Goal: Information Seeking & Learning: Learn about a topic

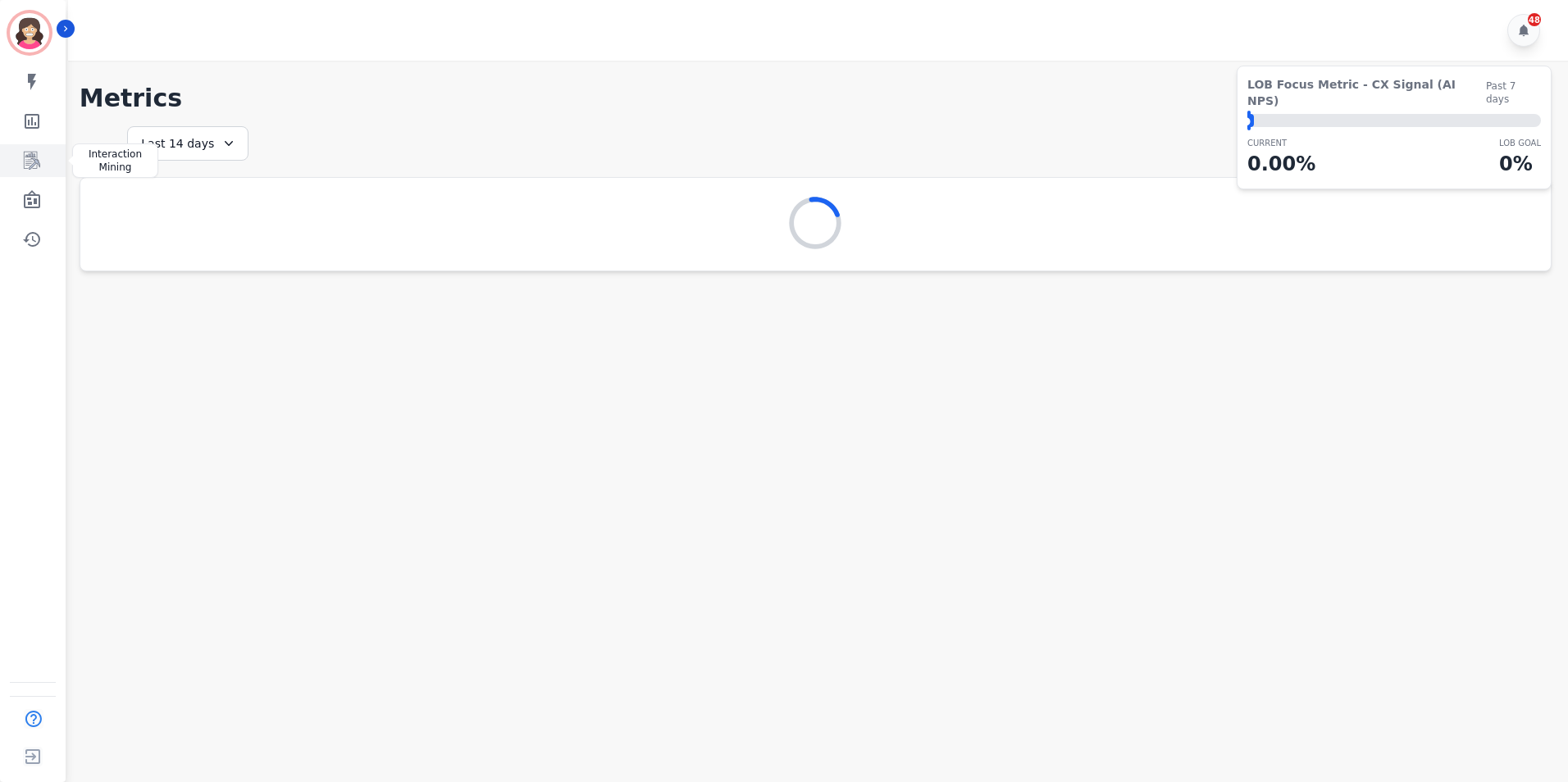
click at [28, 158] on icon "Sidebar" at bounding box center [32, 160] width 19 height 19
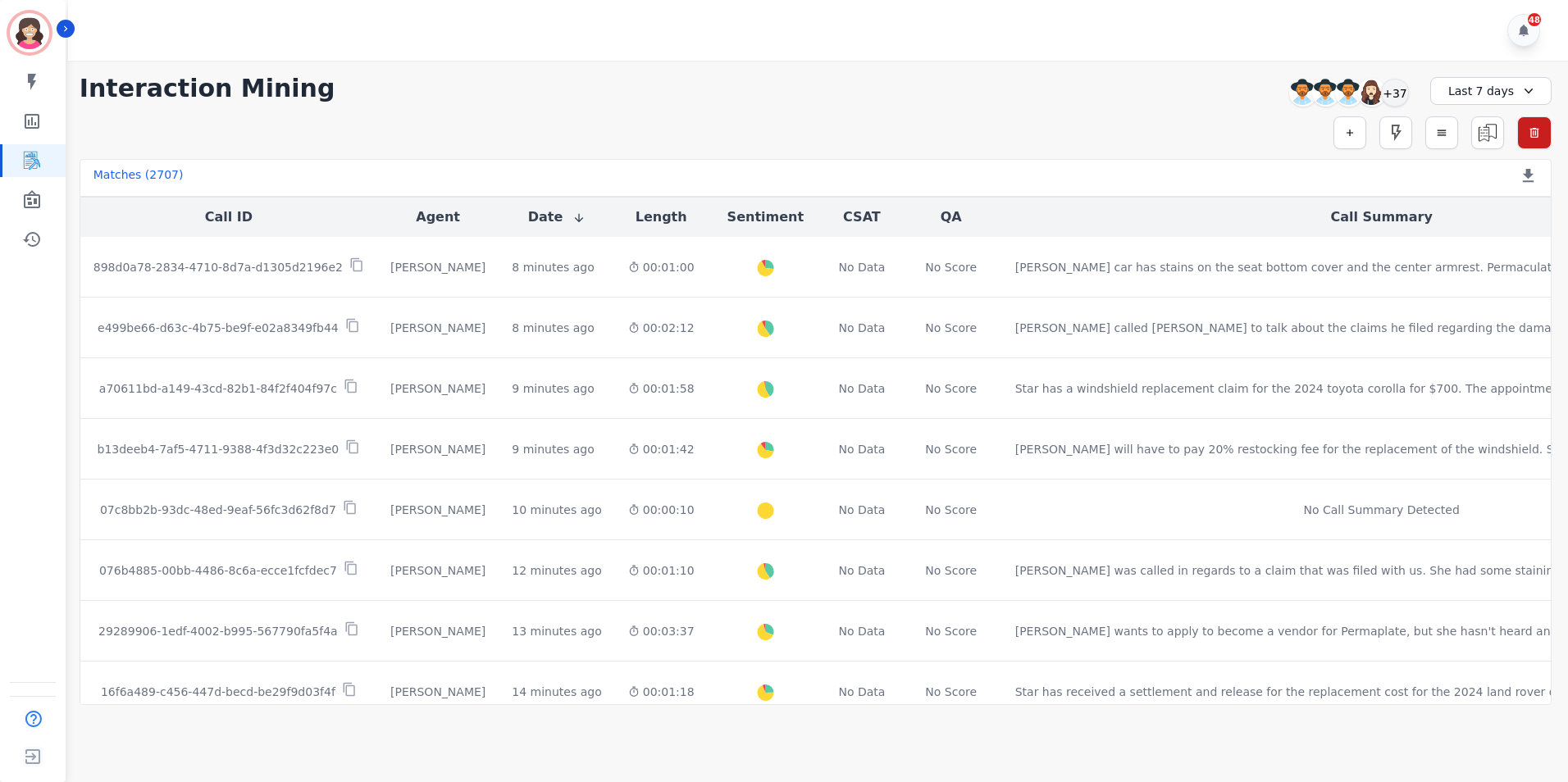
click at [1524, 92] on icon at bounding box center [1528, 90] width 8 height 5
click at [1488, 129] on li "Custom" at bounding box center [1501, 128] width 82 height 16
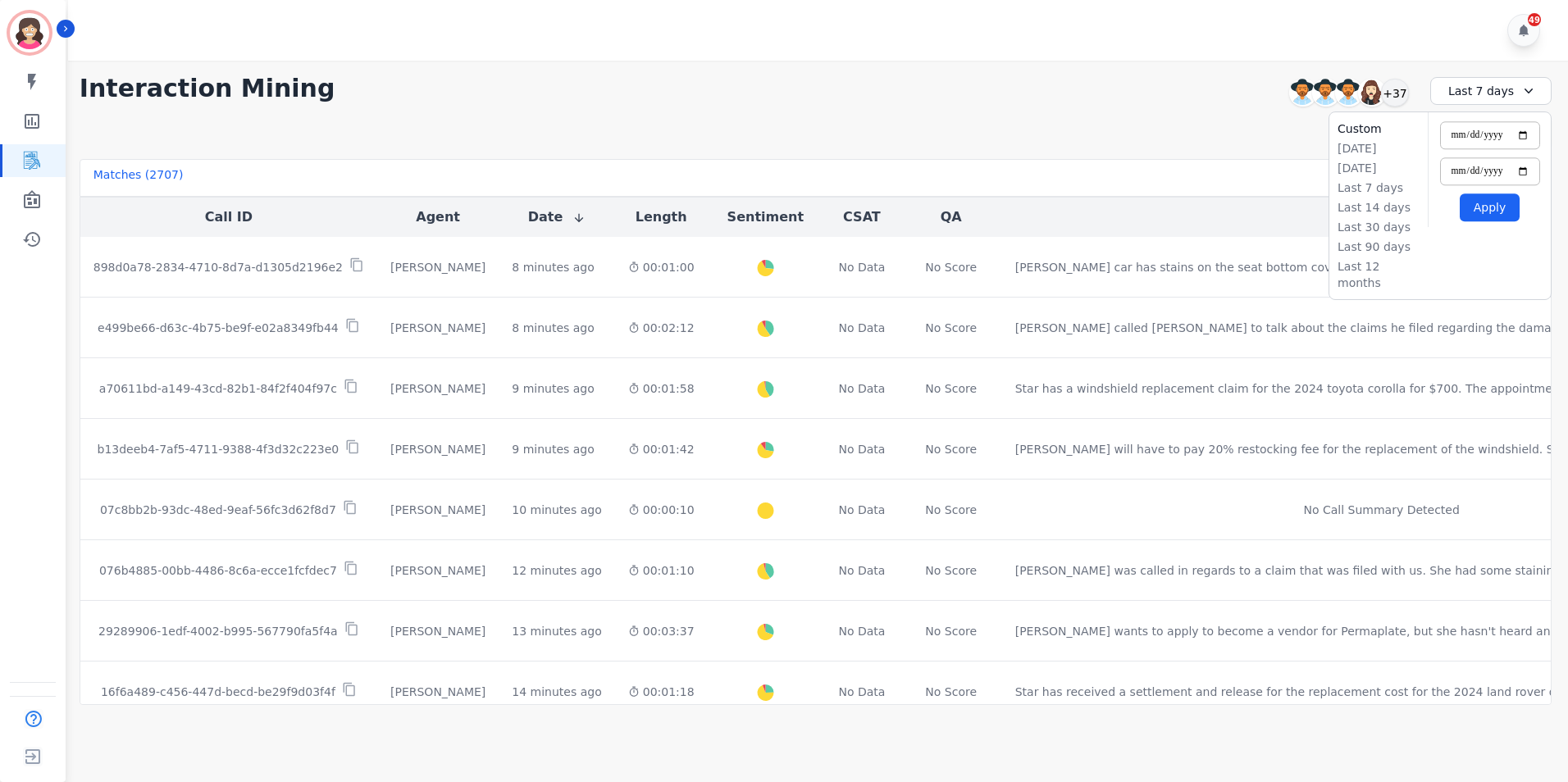
click at [1524, 89] on icon at bounding box center [1528, 90] width 16 height 16
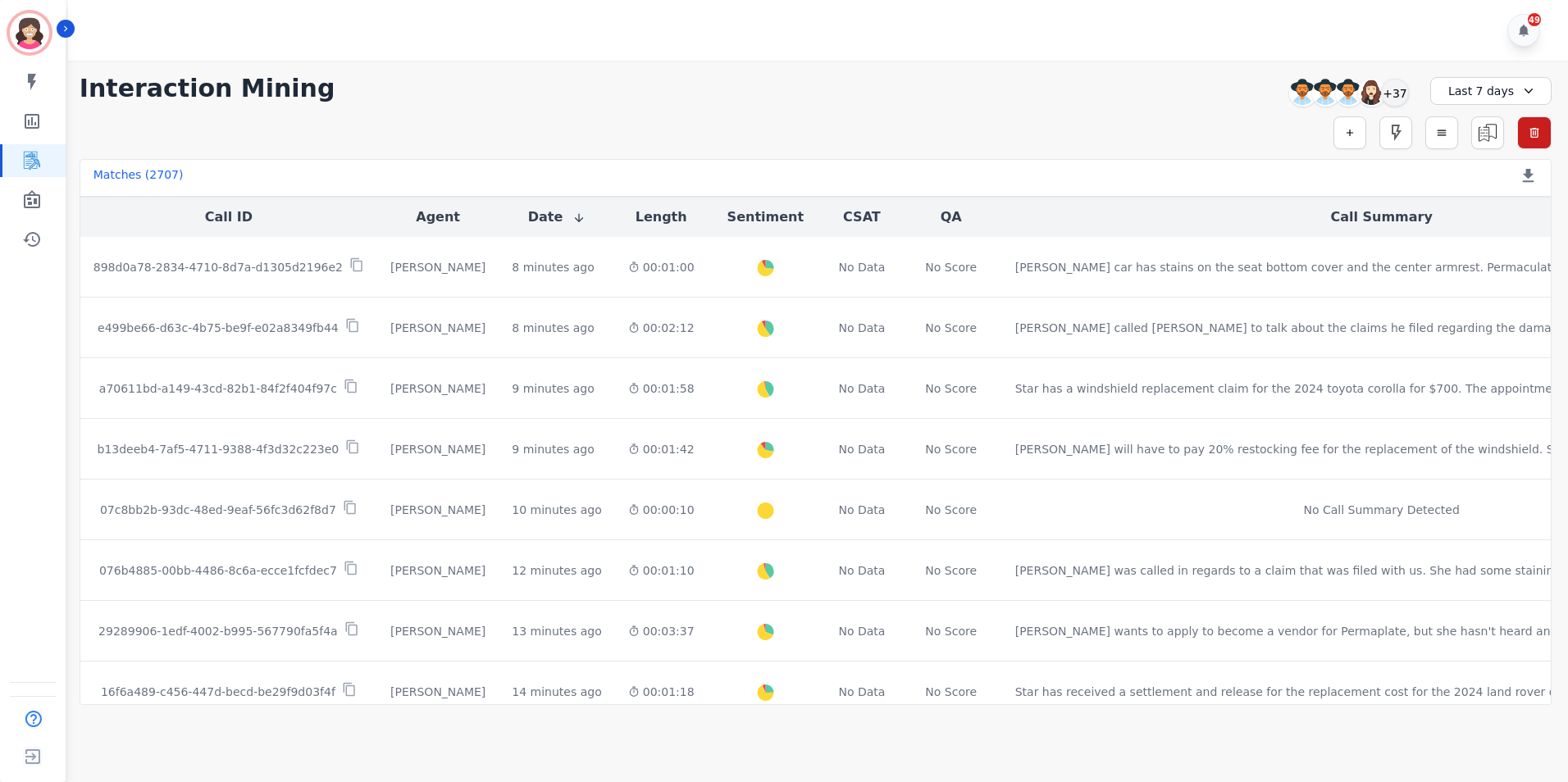
click at [1524, 89] on icon at bounding box center [1528, 90] width 8 height 5
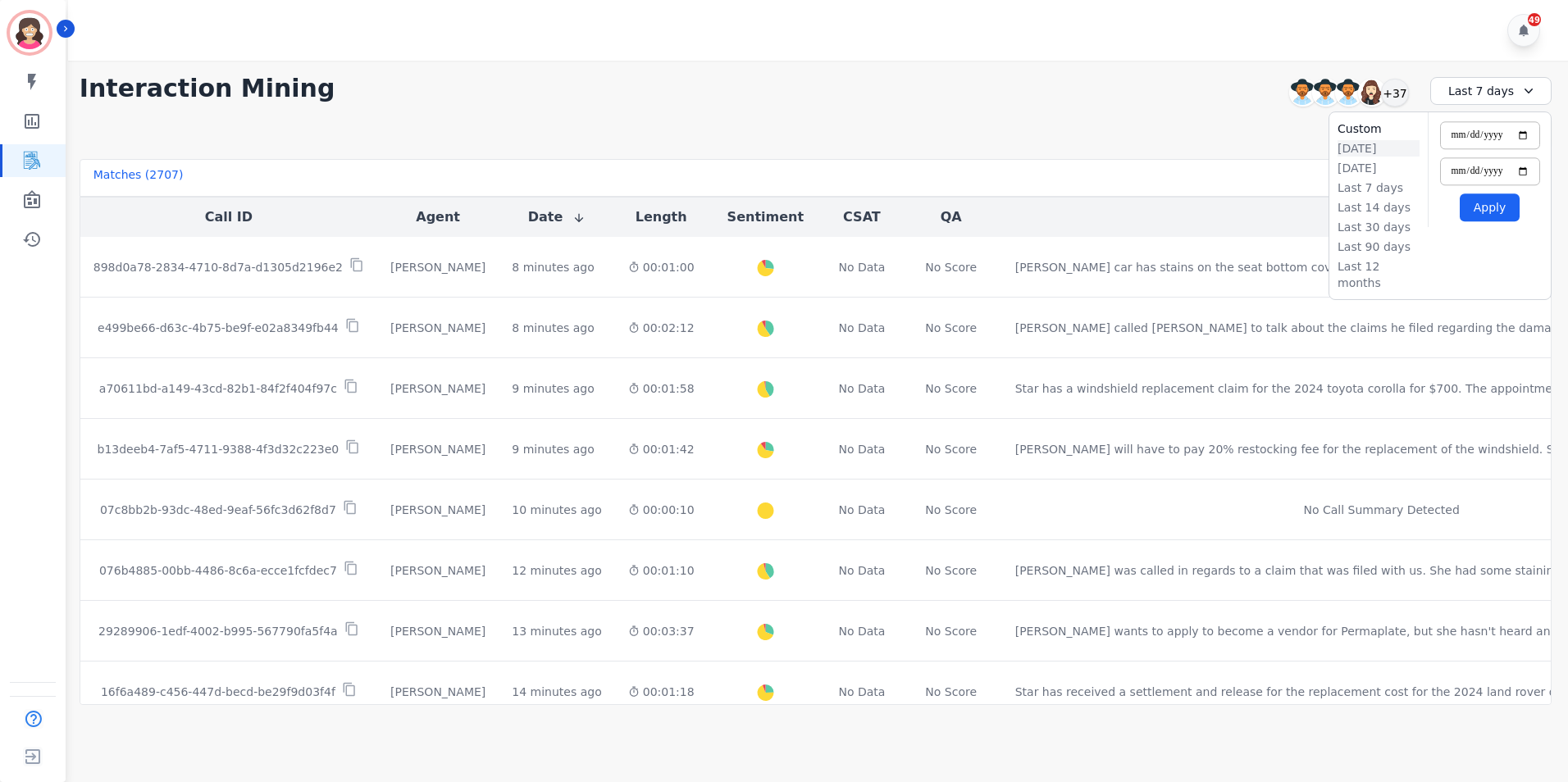
click at [1356, 143] on li "[DATE]" at bounding box center [1378, 148] width 82 height 16
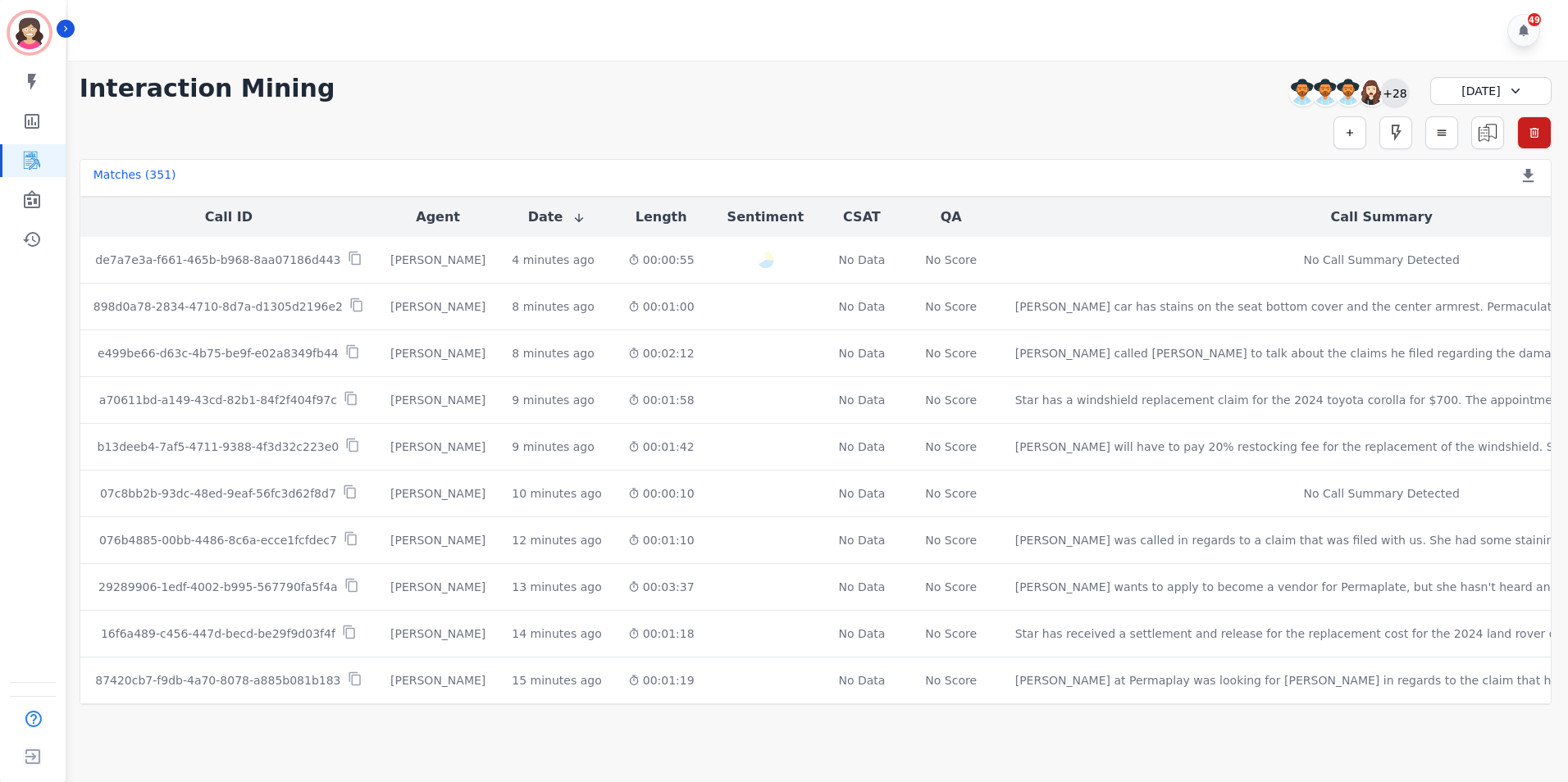
click at [1399, 87] on div "+28" at bounding box center [1394, 92] width 28 height 28
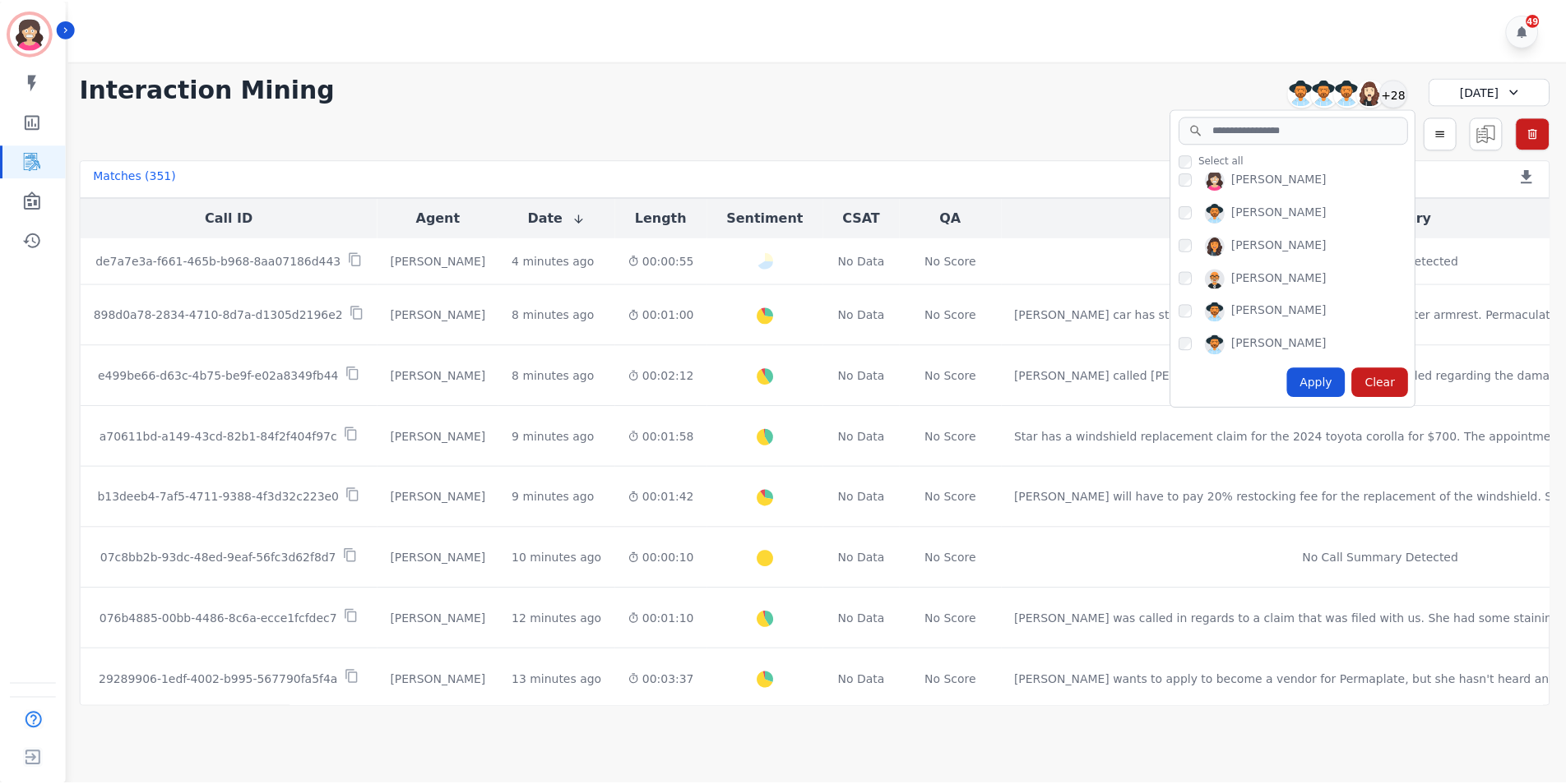
scroll to position [867, 0]
click at [1318, 385] on div "Apply" at bounding box center [1322, 382] width 59 height 29
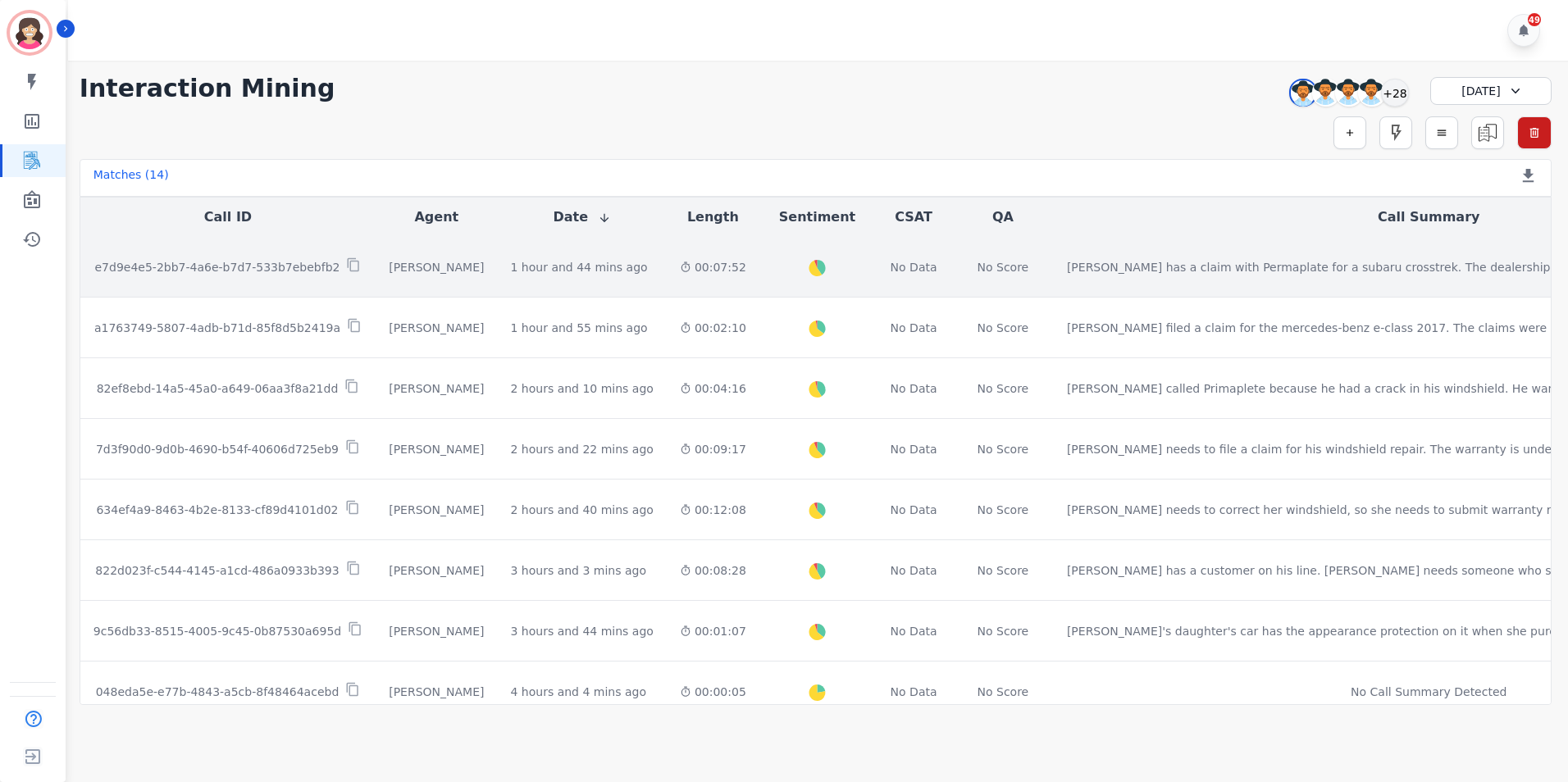
click at [256, 263] on p "e7d9e4e5-2bb7-4a6e-b7d7-533b7ebebfb2" at bounding box center [217, 267] width 245 height 16
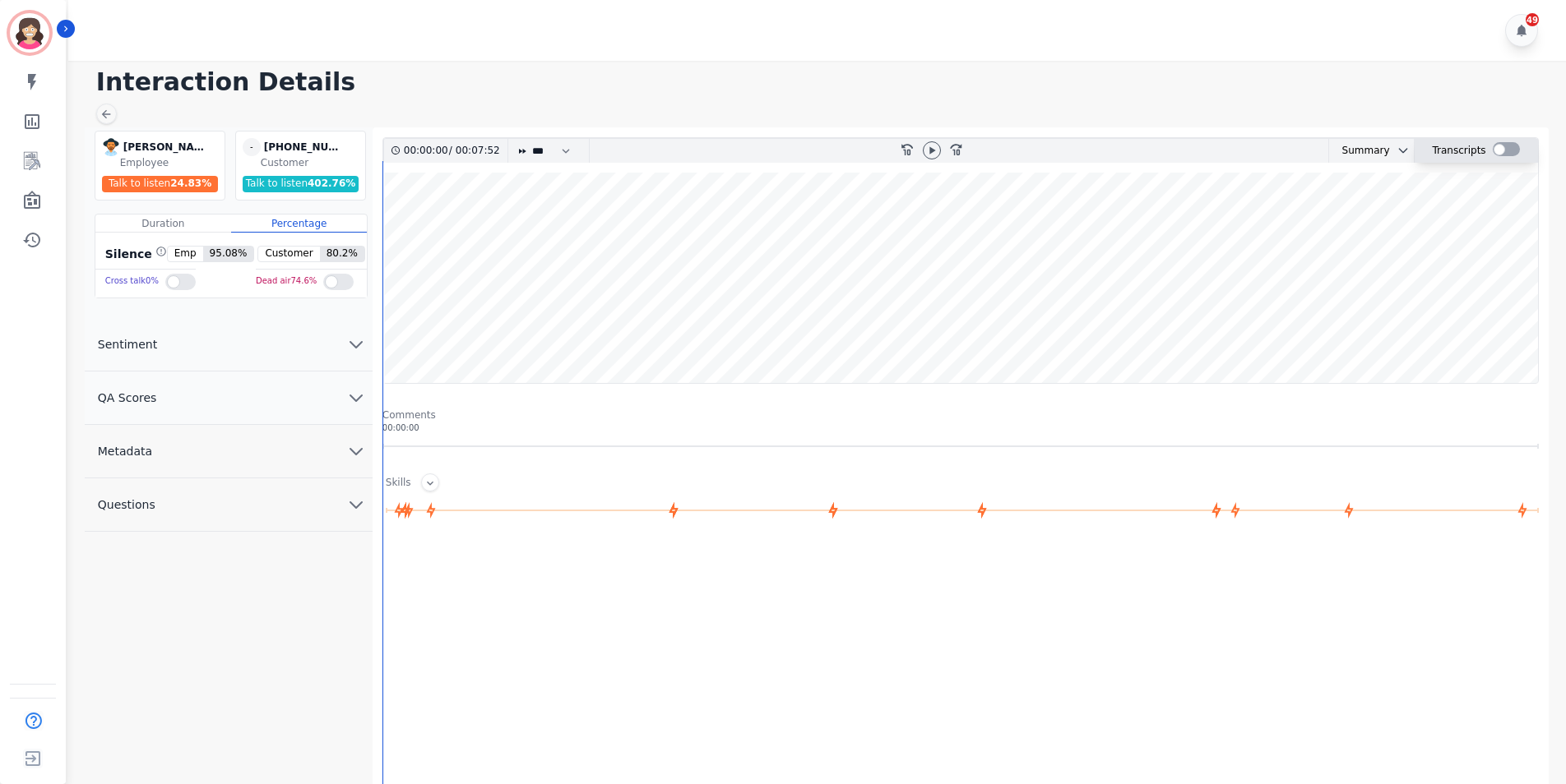
click at [1505, 146] on div at bounding box center [1507, 149] width 27 height 14
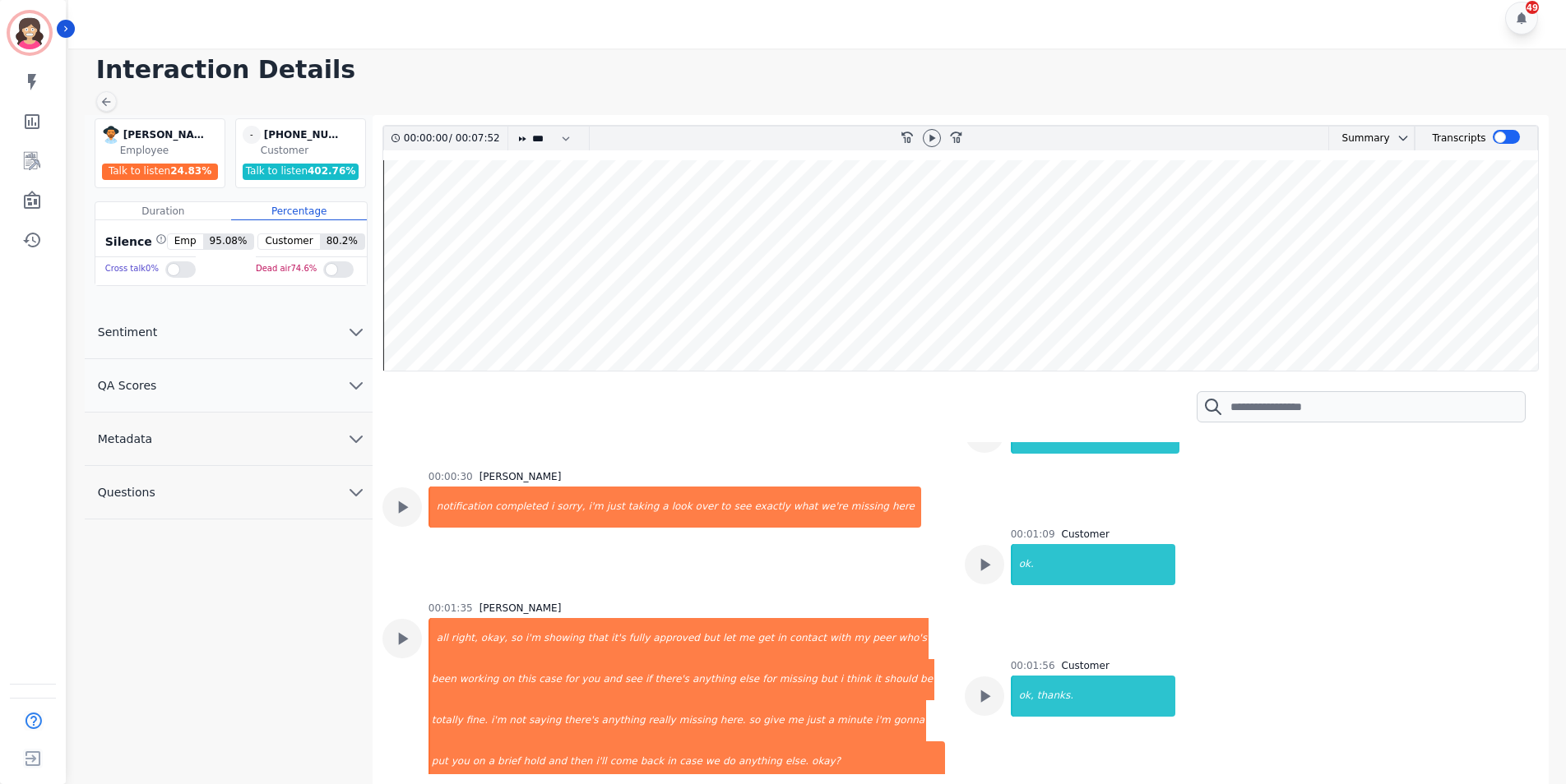
scroll to position [684, 0]
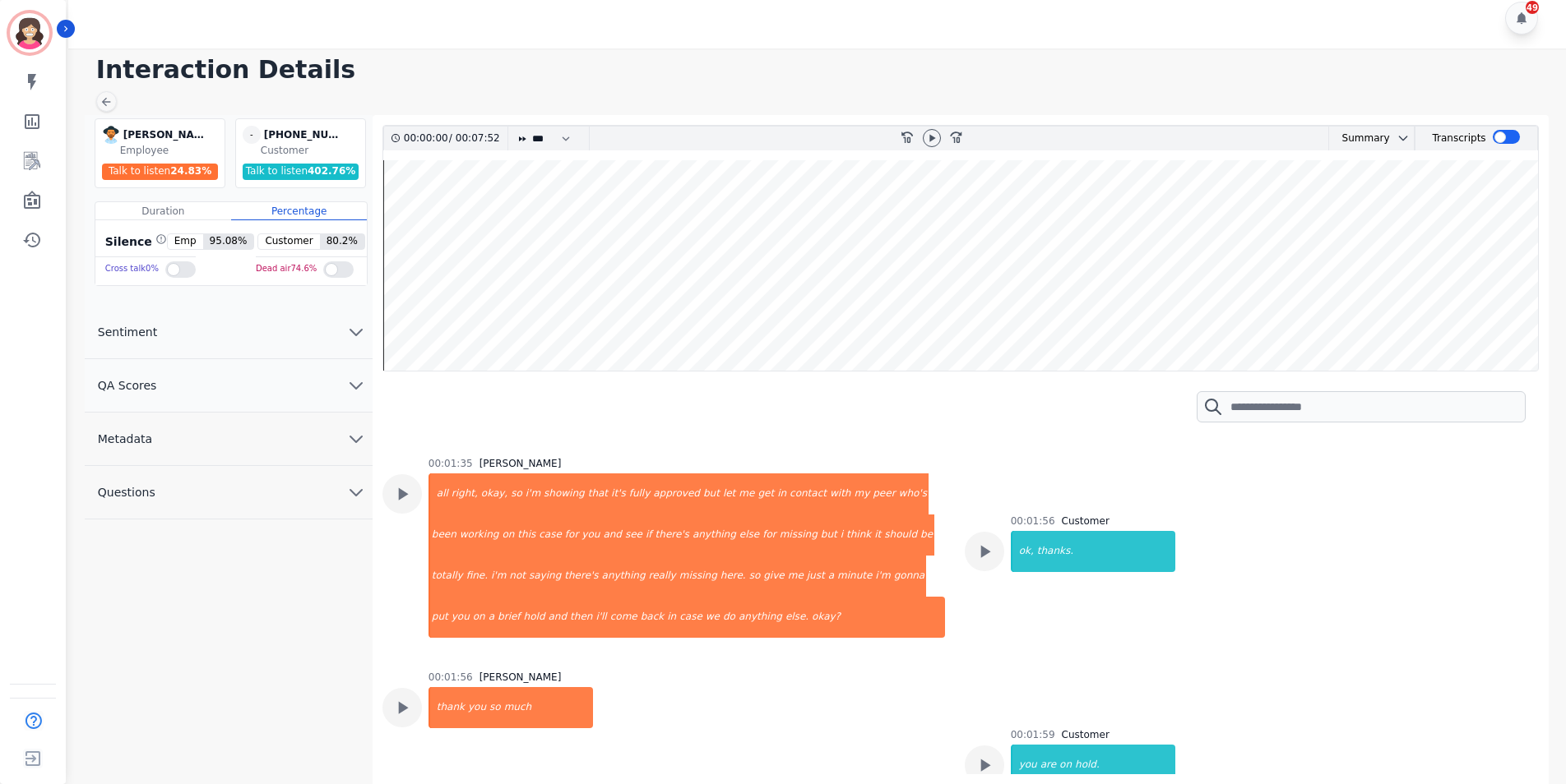
click at [1282, 576] on div "00:01:56 Customer ok, thanks." at bounding box center [1246, 590] width 563 height 153
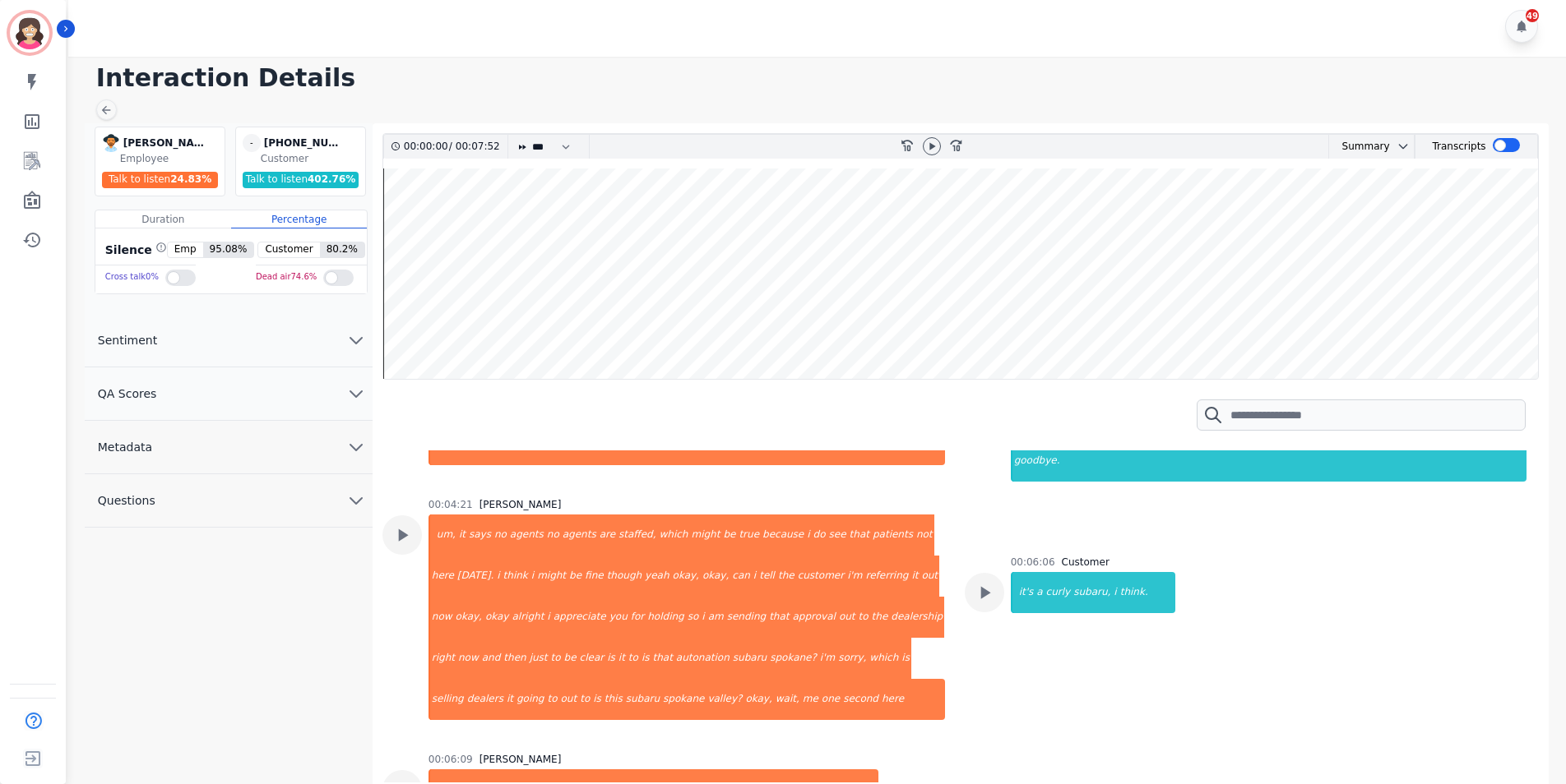
scroll to position [0, 0]
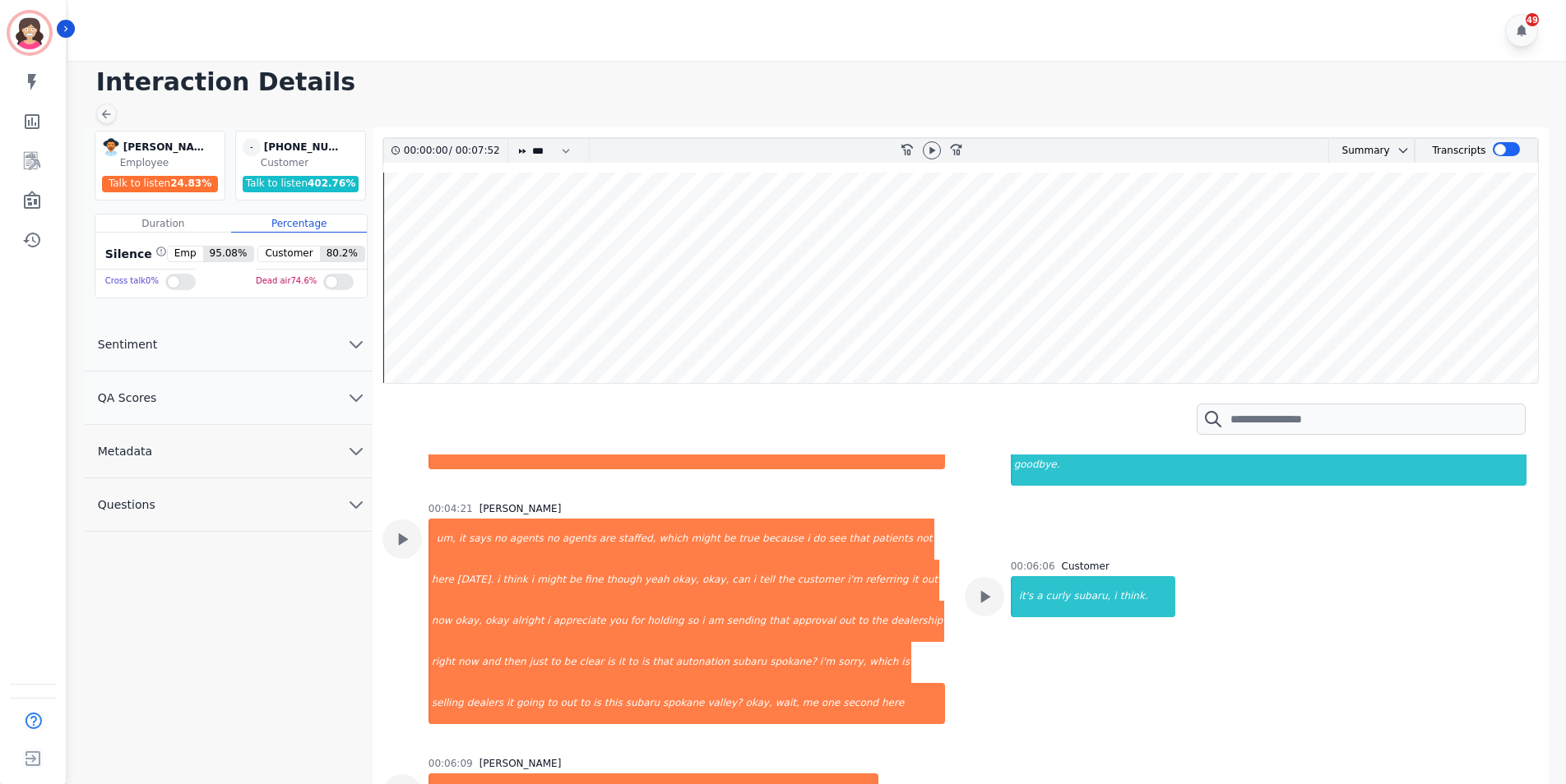
click at [1056, 685] on div "00:06:06 Customer it's a curly subaru, i think." at bounding box center [1093, 656] width 164 height 194
click at [1168, 695] on div "00:06:06 Customer it's a curly subaru, i think." at bounding box center [1093, 656] width 164 height 194
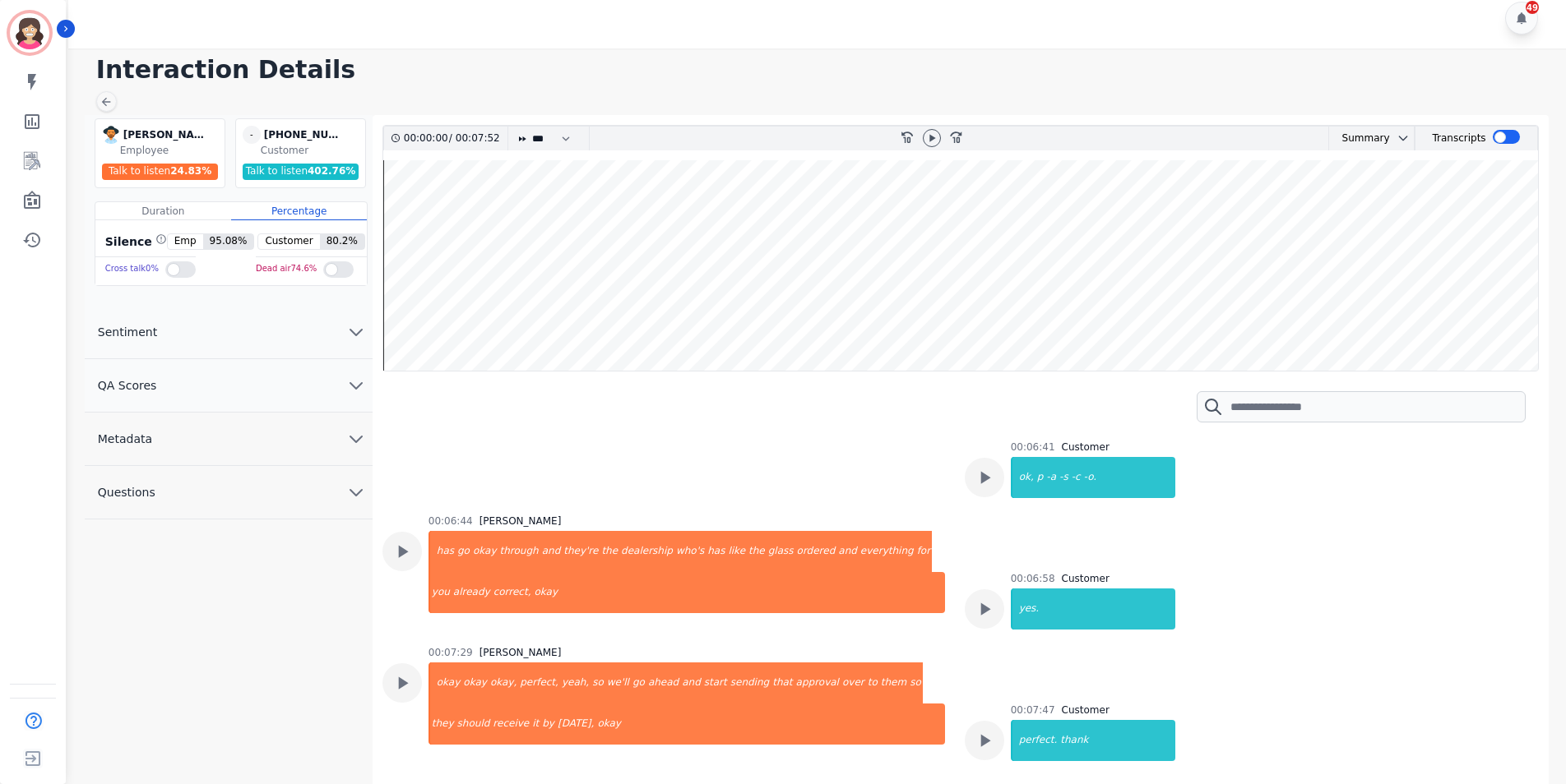
scroll to position [1999, 0]
